Goal: Task Accomplishment & Management: Manage account settings

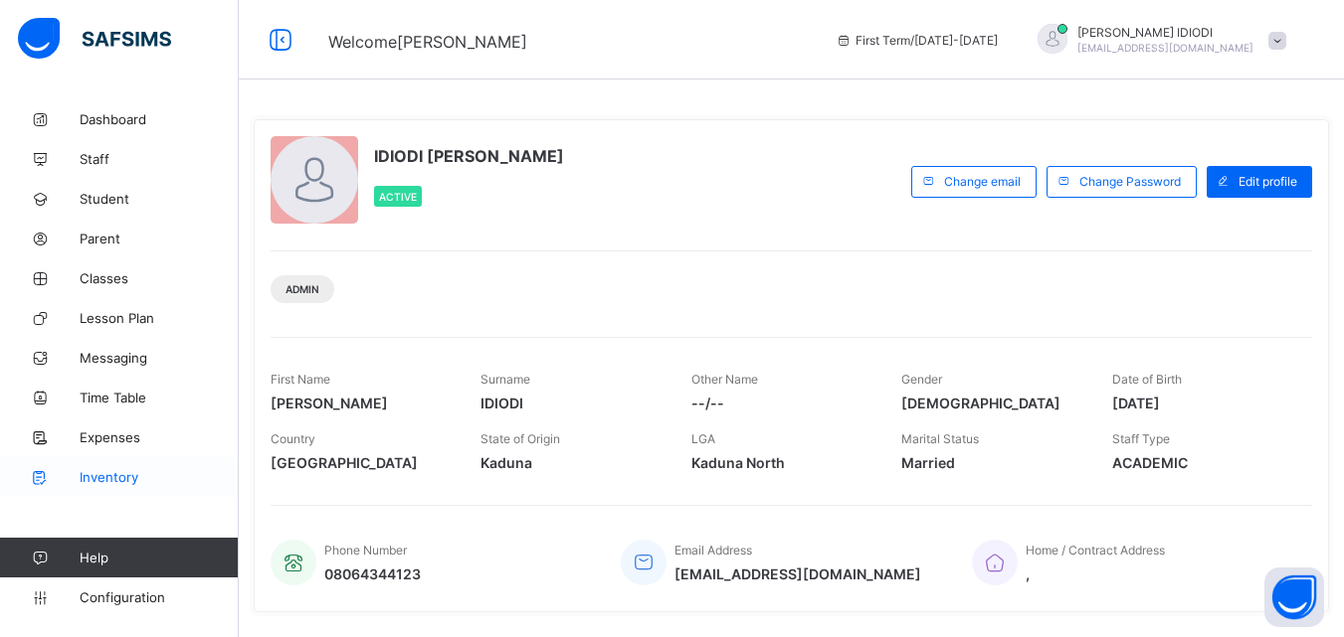
click at [118, 476] on span "Inventory" at bounding box center [159, 477] width 159 height 16
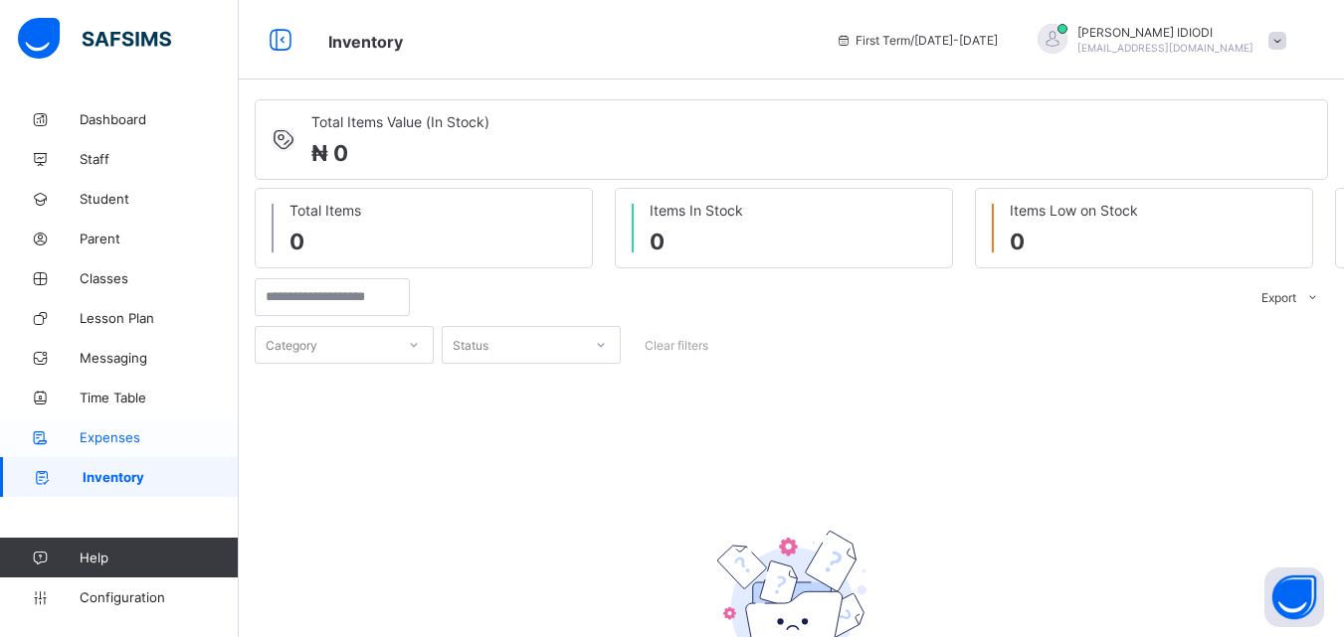
click at [130, 437] on span "Expenses" at bounding box center [159, 438] width 159 height 16
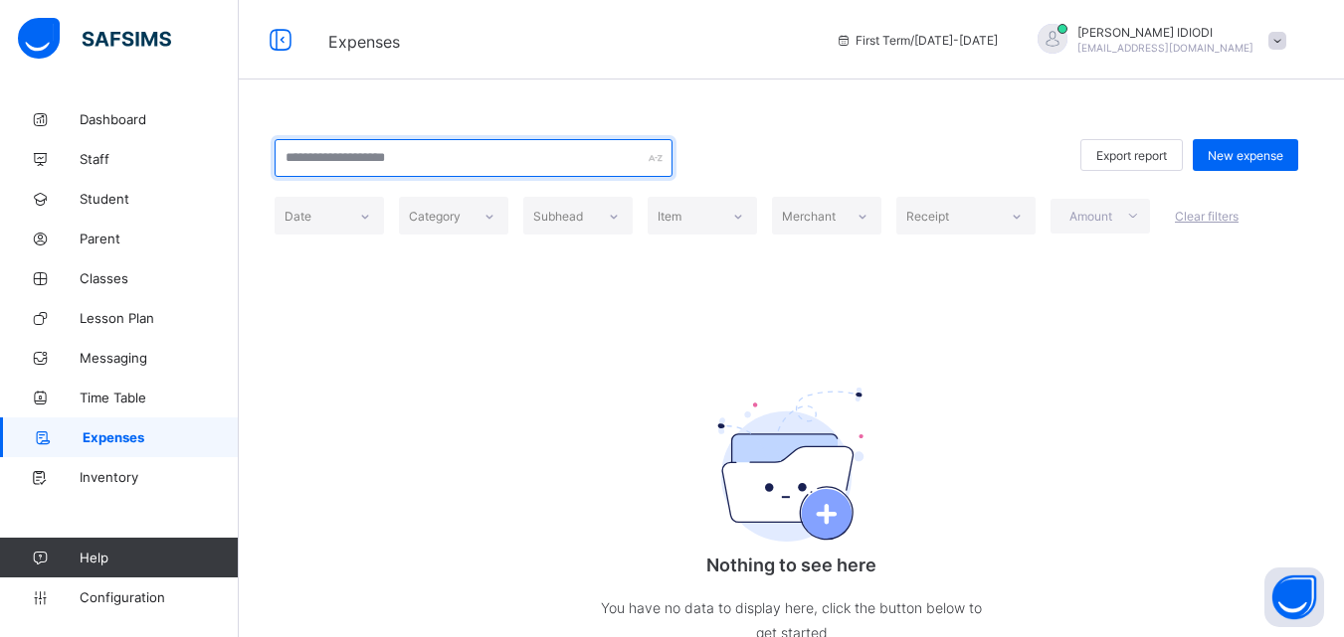
click at [653, 160] on div at bounding box center [473, 158] width 398 height 38
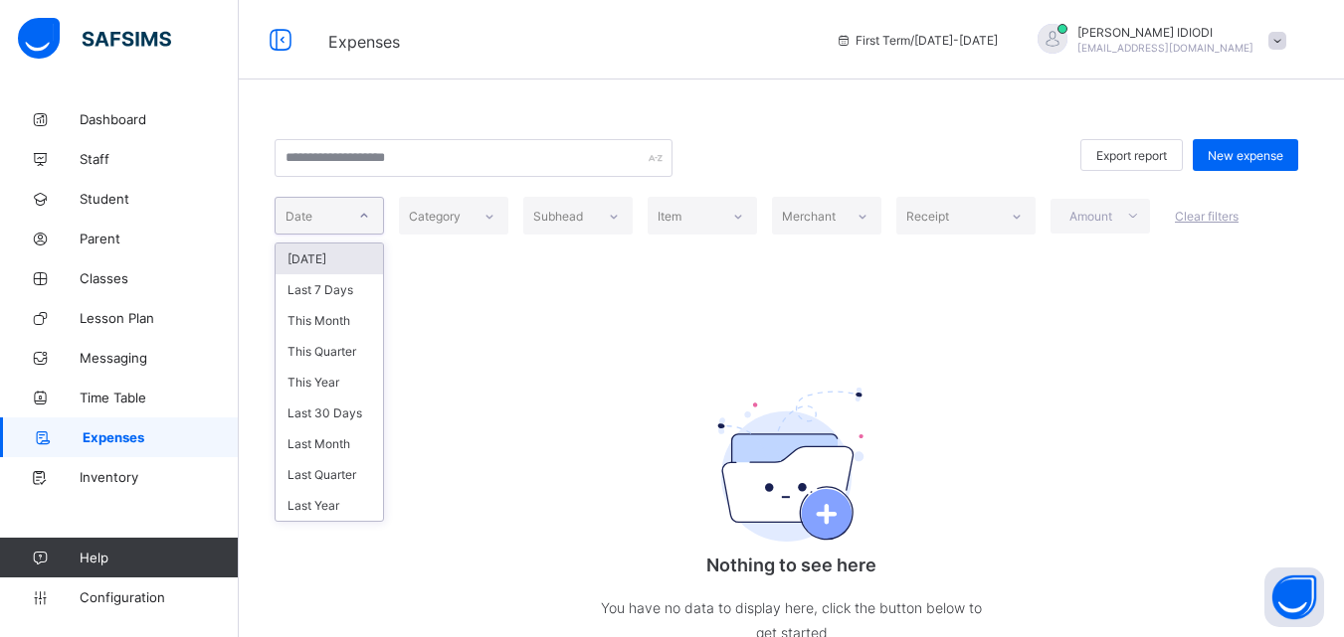
click at [368, 221] on icon at bounding box center [364, 216] width 12 height 20
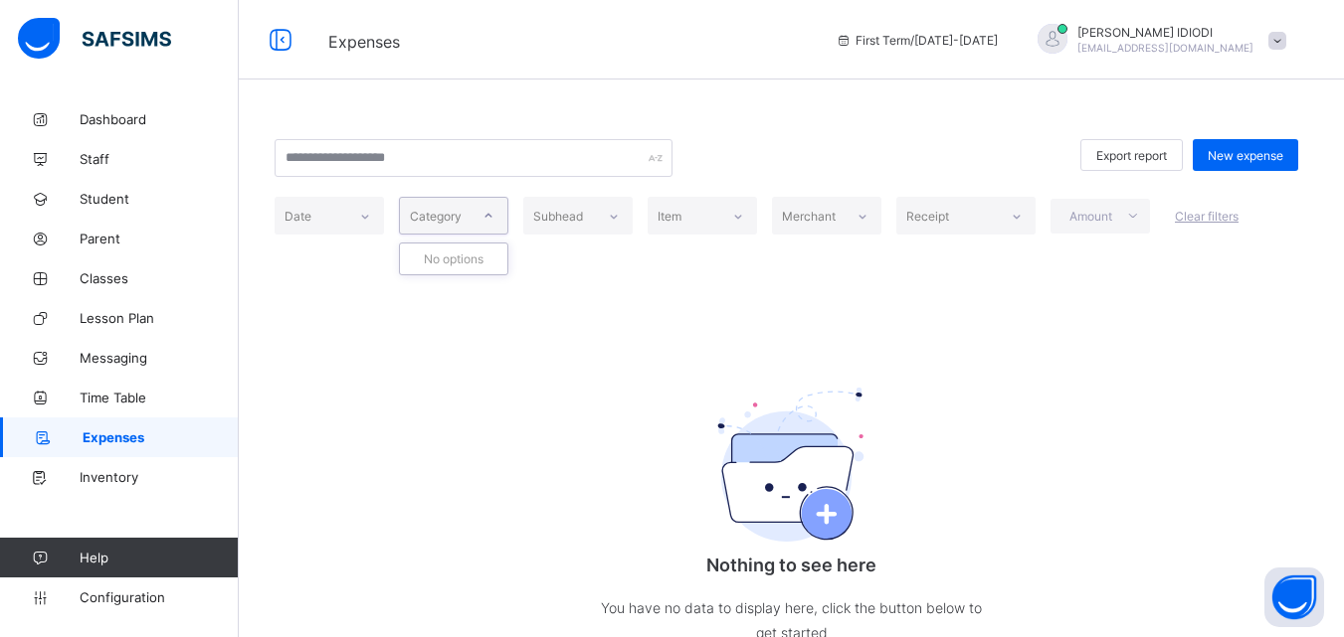
click at [489, 220] on icon at bounding box center [488, 216] width 12 height 20
click at [613, 222] on icon at bounding box center [613, 216] width 12 height 20
click at [1261, 148] on span "New expense" at bounding box center [1245, 155] width 76 height 15
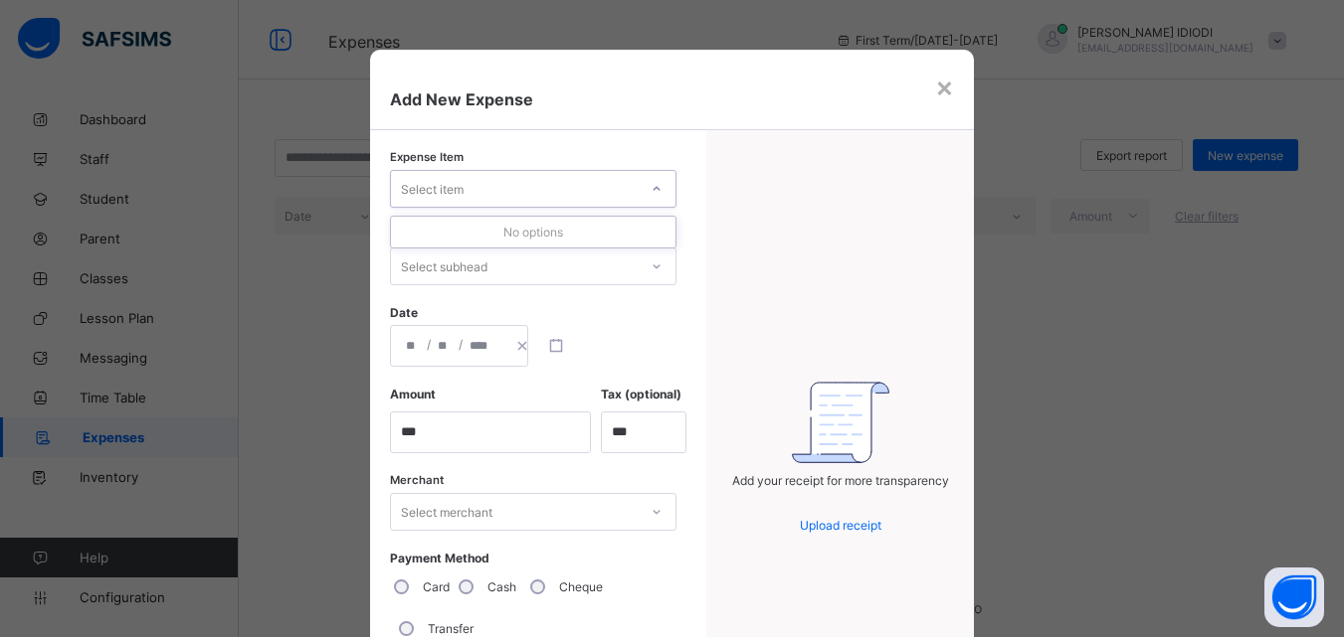
click at [656, 187] on icon at bounding box center [656, 189] width 12 height 20
click at [544, 230] on div "No options" at bounding box center [533, 232] width 285 height 31
click at [653, 269] on icon at bounding box center [656, 267] width 12 height 20
click at [932, 86] on div "Add New Expense" at bounding box center [672, 90] width 605 height 81
click at [941, 84] on div "×" at bounding box center [944, 87] width 19 height 34
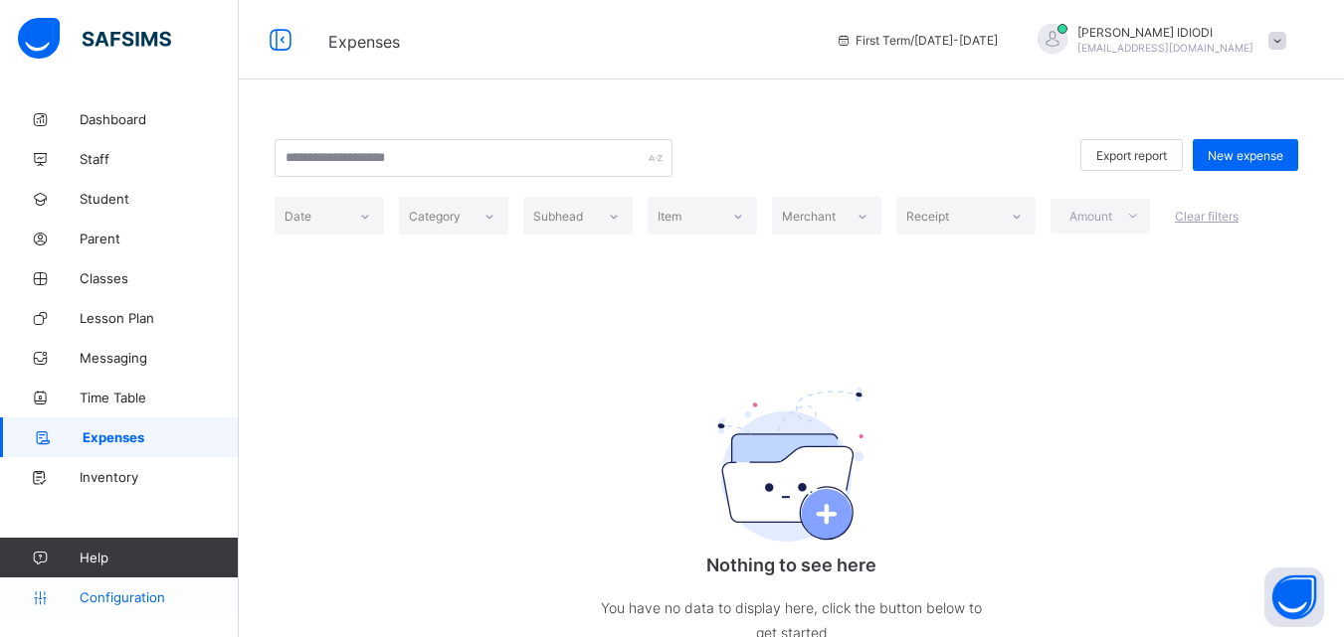
click at [142, 607] on link "Configuration" at bounding box center [119, 598] width 238 height 40
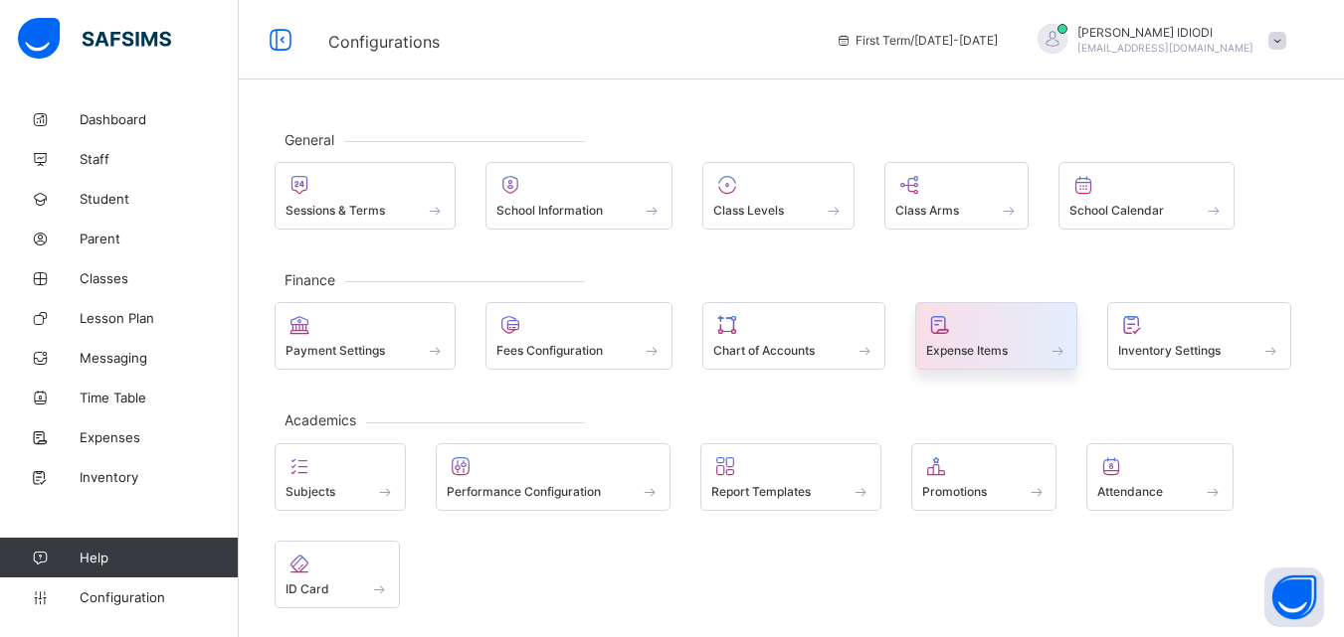
click at [971, 356] on span "Expense Items" at bounding box center [967, 350] width 82 height 15
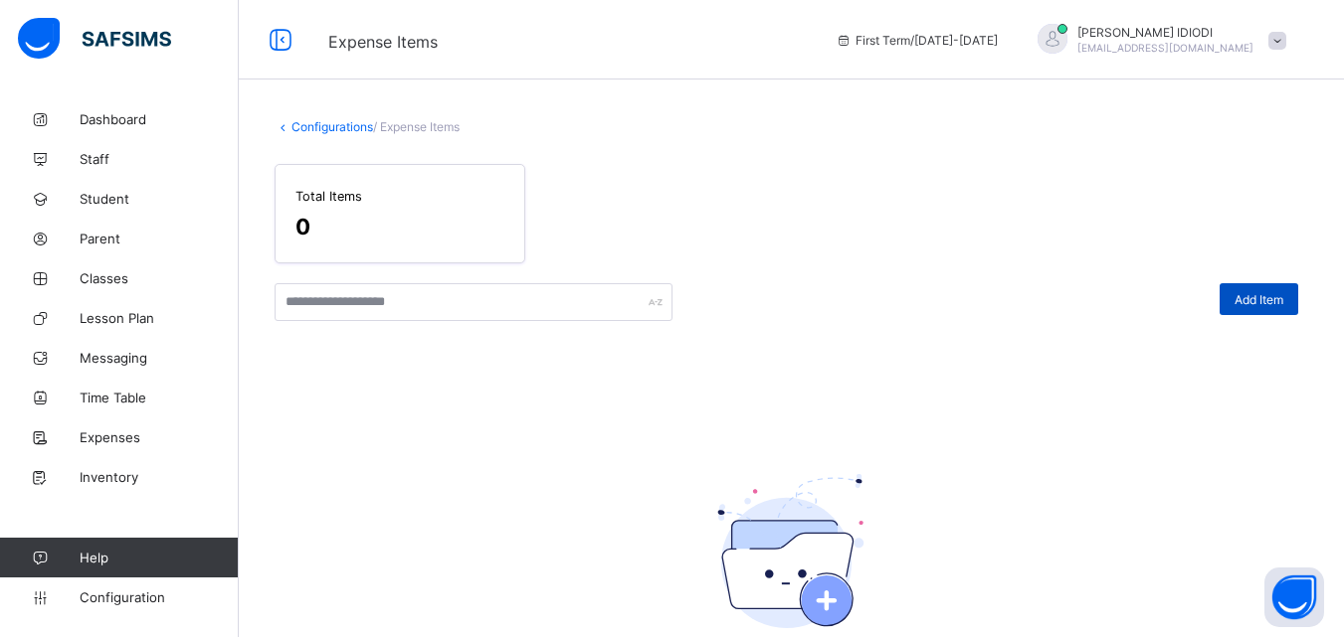
click at [1265, 308] on div "Add Item" at bounding box center [1258, 299] width 79 height 32
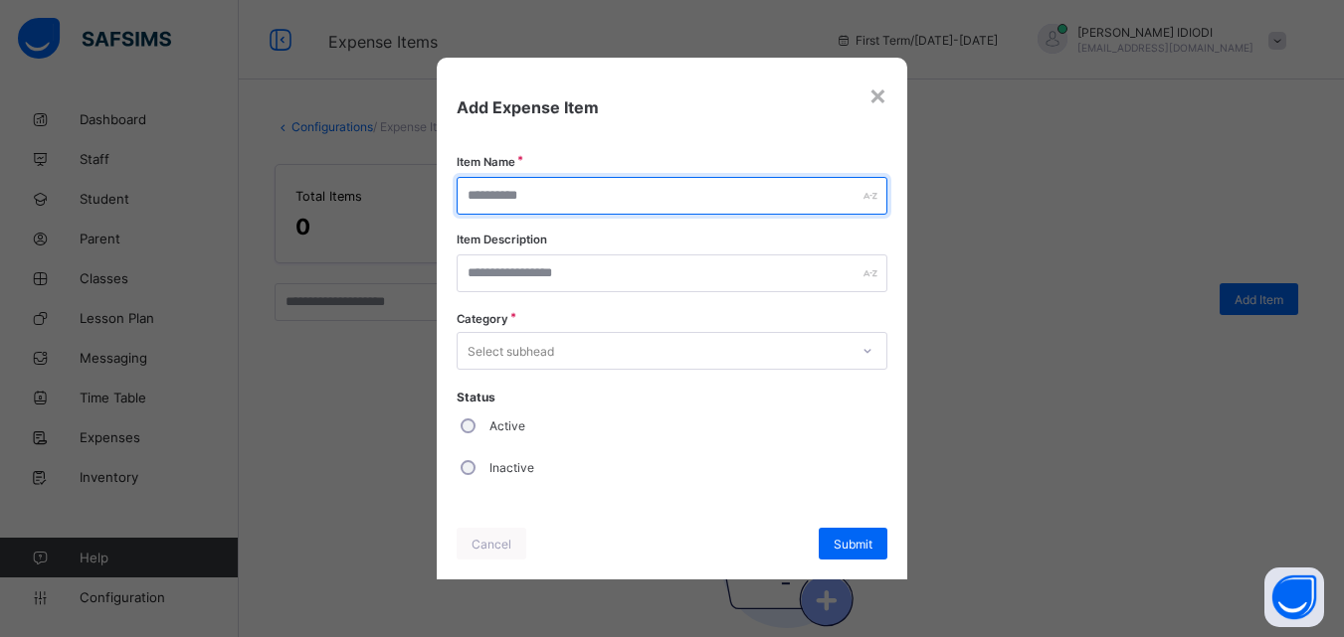
click at [724, 186] on input "text" at bounding box center [671, 196] width 431 height 38
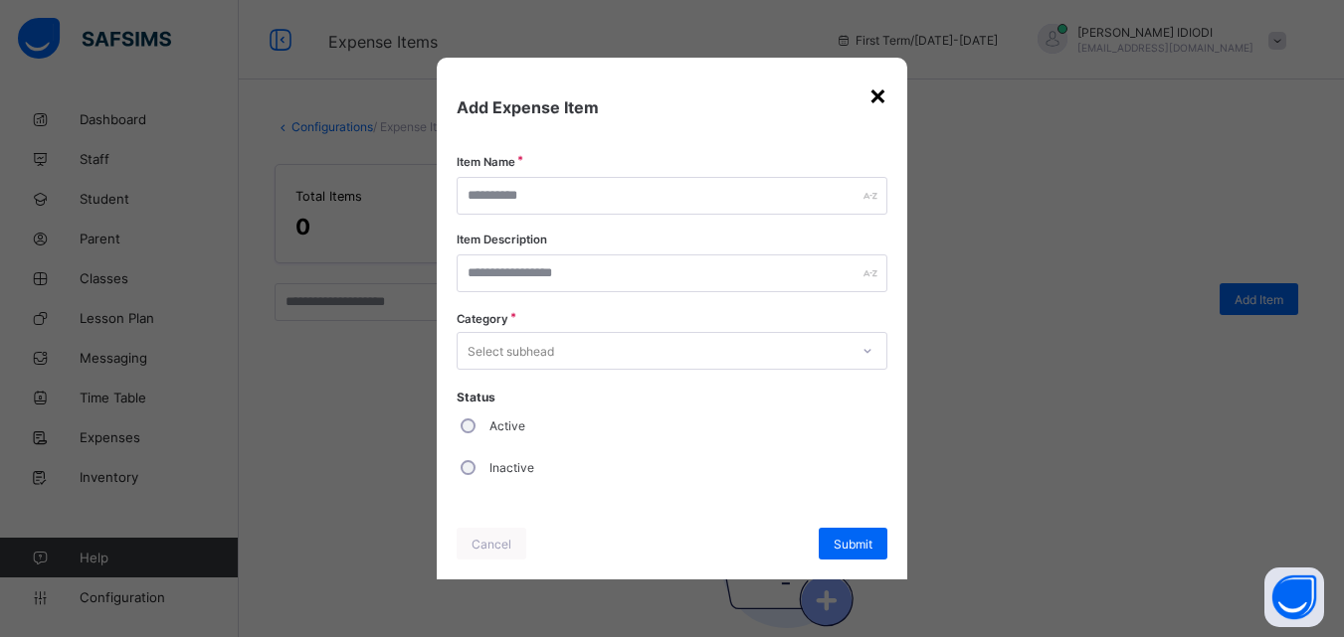
click at [876, 94] on div "×" at bounding box center [877, 95] width 19 height 34
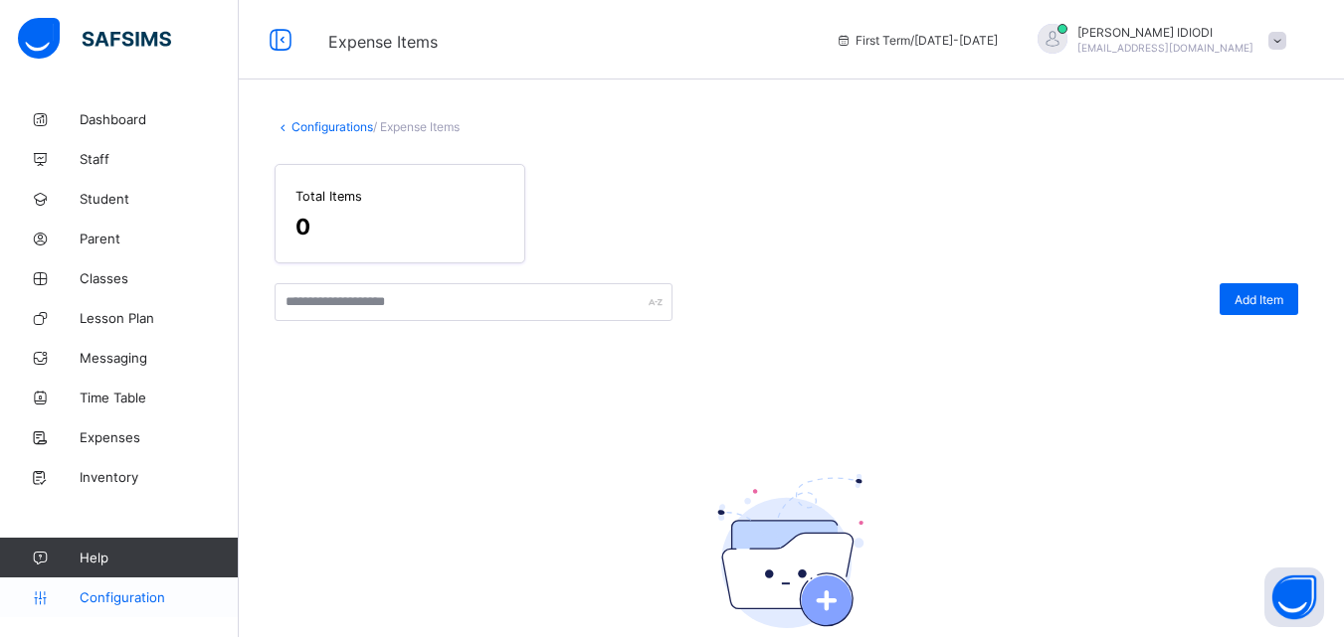
click at [90, 594] on span "Configuration" at bounding box center [159, 598] width 158 height 16
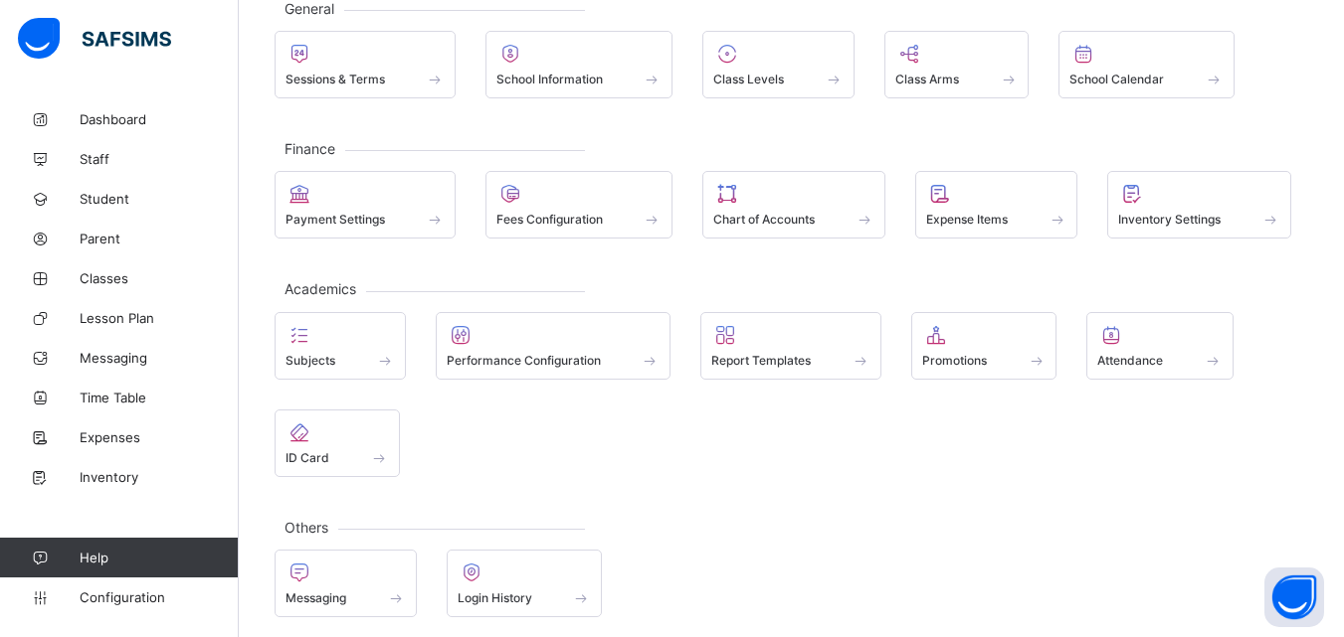
scroll to position [141, 0]
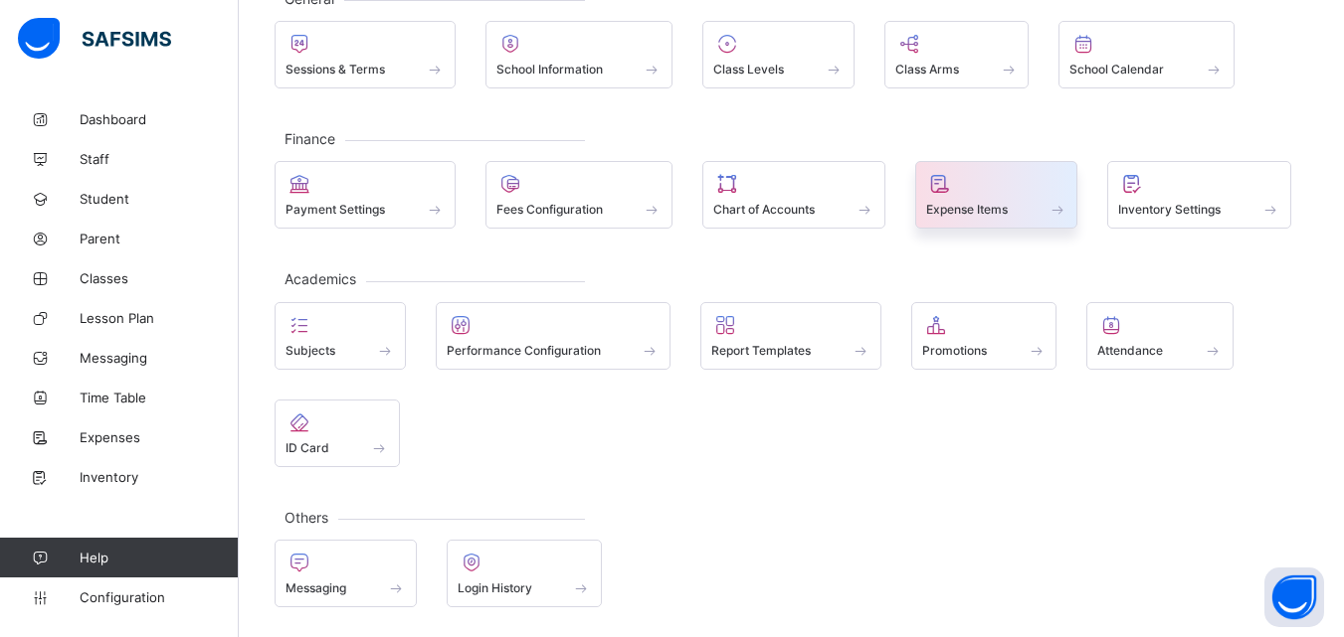
click at [997, 205] on span "Expense Items" at bounding box center [967, 209] width 82 height 15
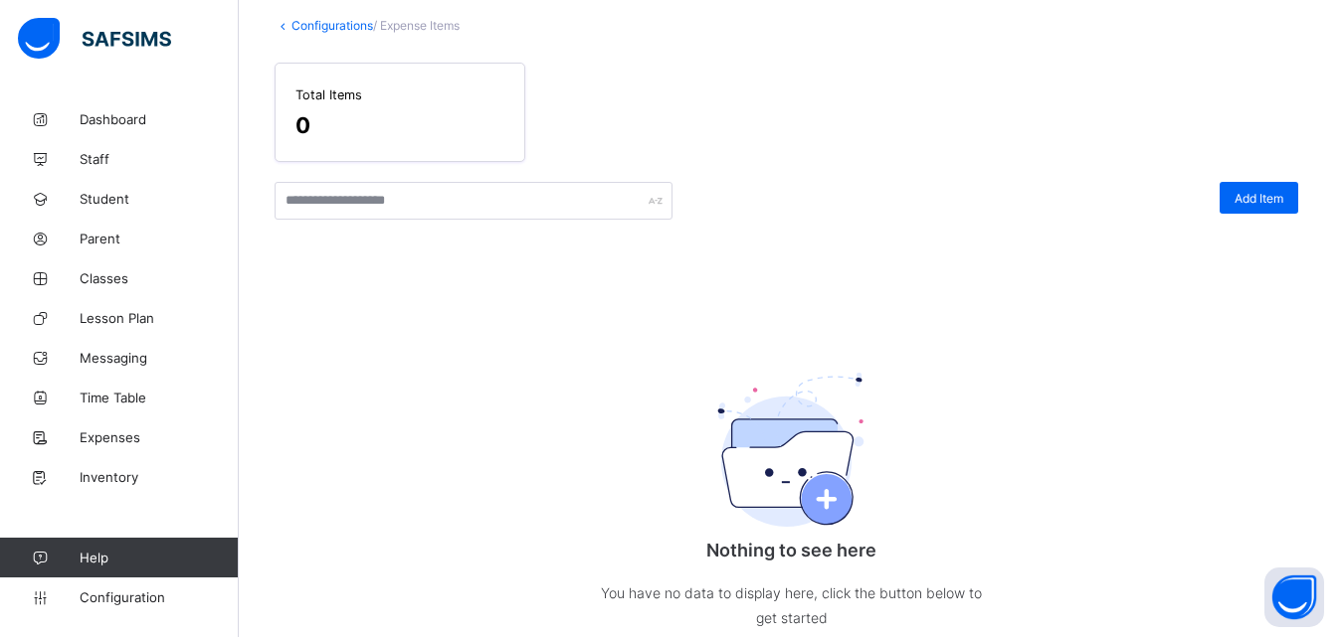
scroll to position [141, 0]
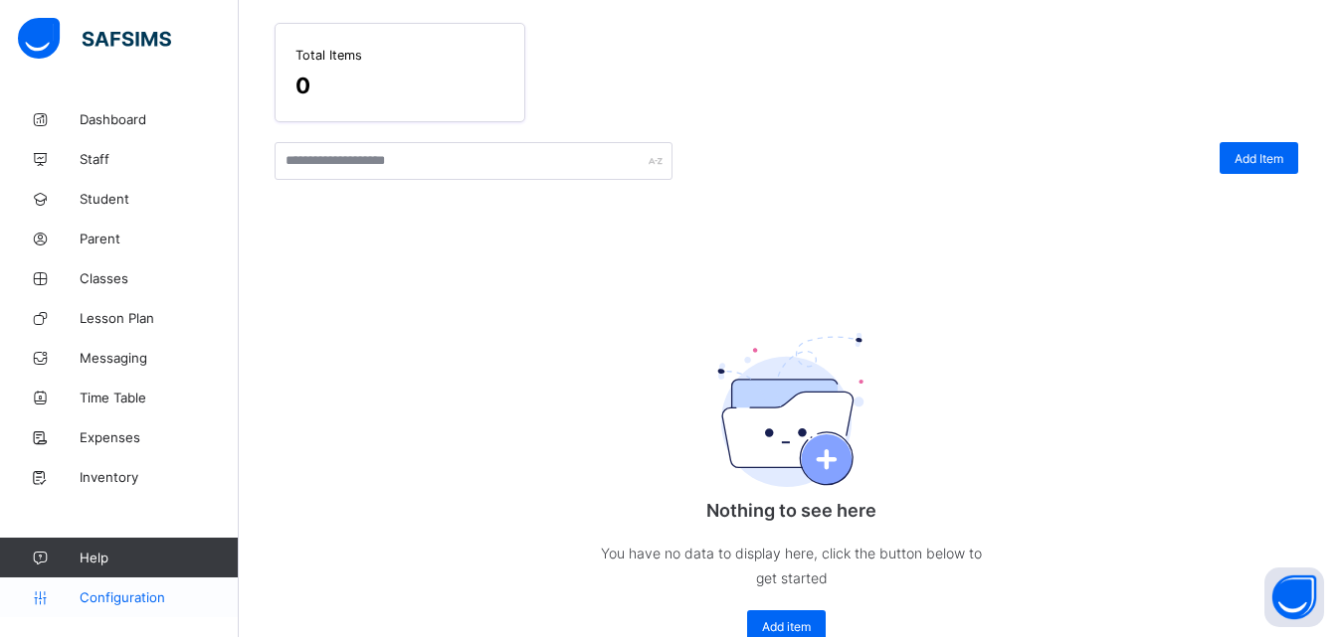
click at [82, 594] on span "Configuration" at bounding box center [159, 598] width 158 height 16
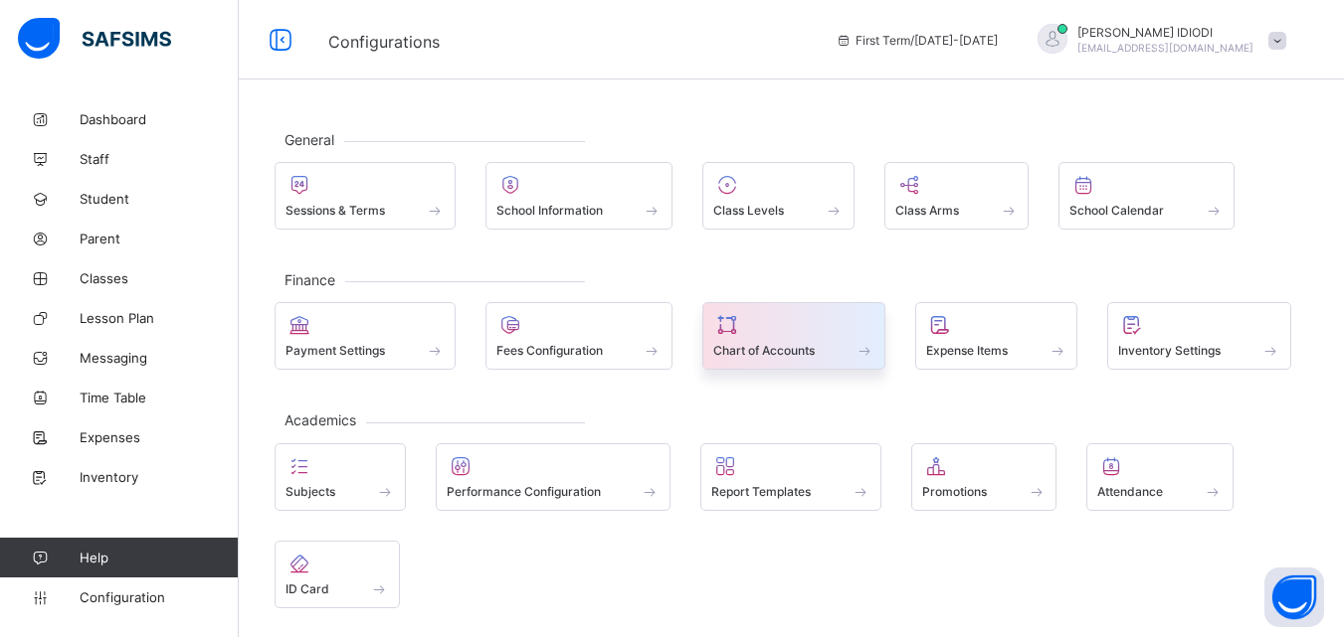
click at [790, 356] on span "Chart of Accounts" at bounding box center [763, 350] width 101 height 15
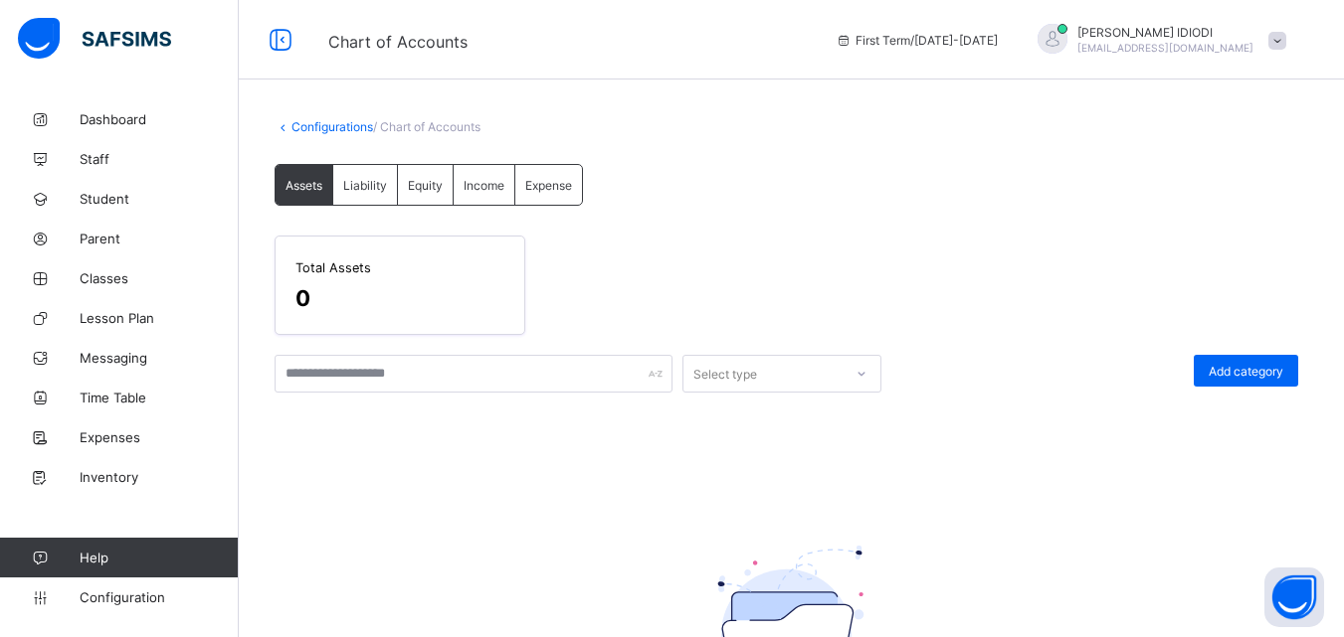
click at [372, 183] on span "Liability" at bounding box center [365, 185] width 44 height 15
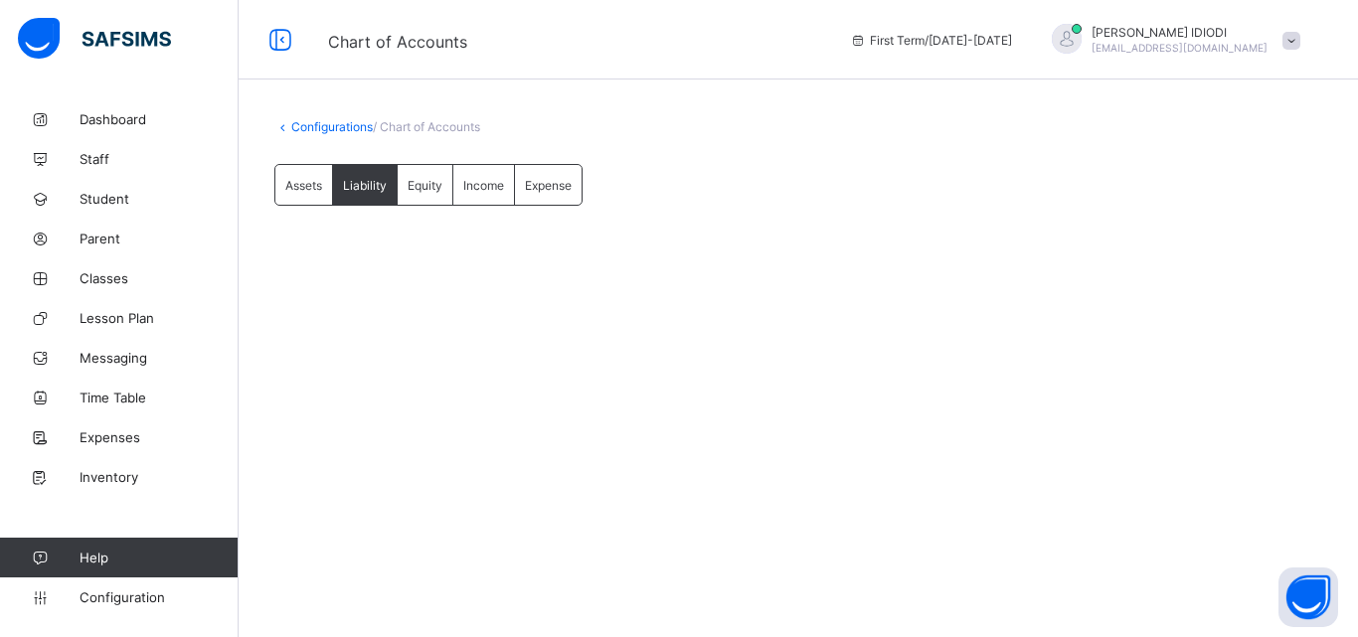
click at [415, 185] on span "Equity" at bounding box center [425, 185] width 35 height 15
click at [466, 185] on span "Income" at bounding box center [483, 185] width 41 height 15
click at [156, 602] on span "Configuration" at bounding box center [159, 598] width 158 height 16
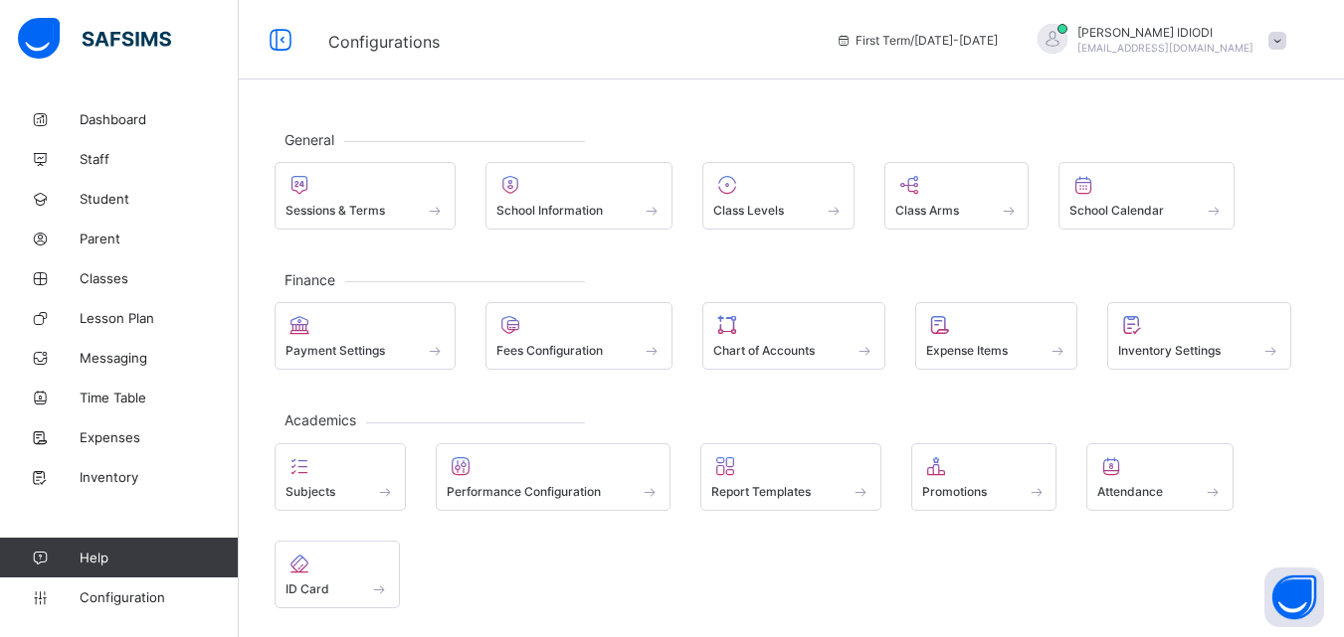
click at [1286, 45] on span at bounding box center [1277, 41] width 18 height 18
click at [891, 130] on div "General Sessions & Terms School Information Class Levels Class Arms School Cale…" at bounding box center [791, 438] width 1105 height 679
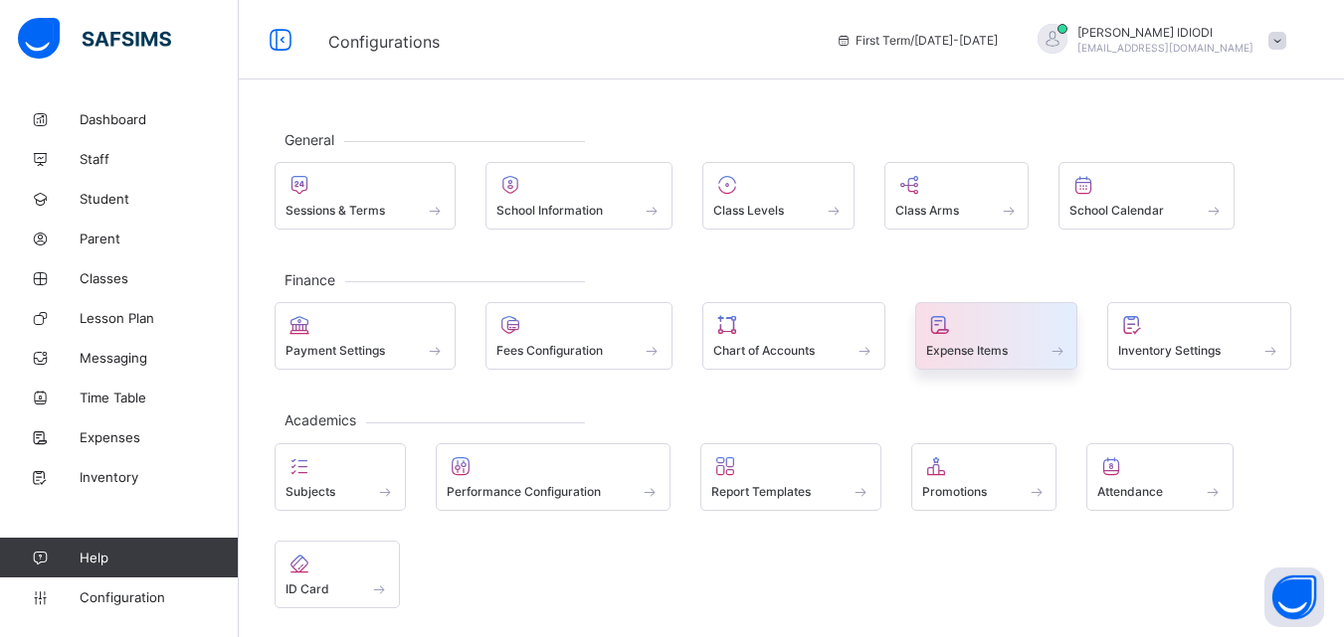
click at [1060, 338] on span at bounding box center [996, 339] width 141 height 5
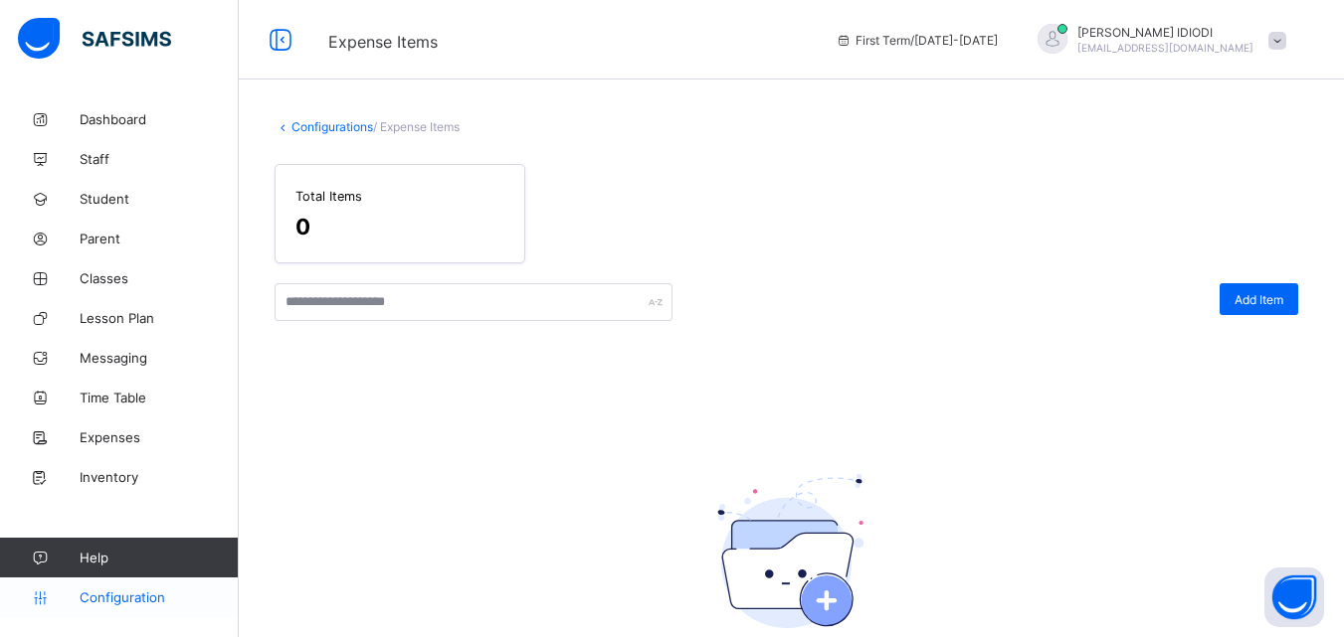
click at [97, 594] on span "Configuration" at bounding box center [159, 598] width 158 height 16
